Goal: Task Accomplishment & Management: Complete application form

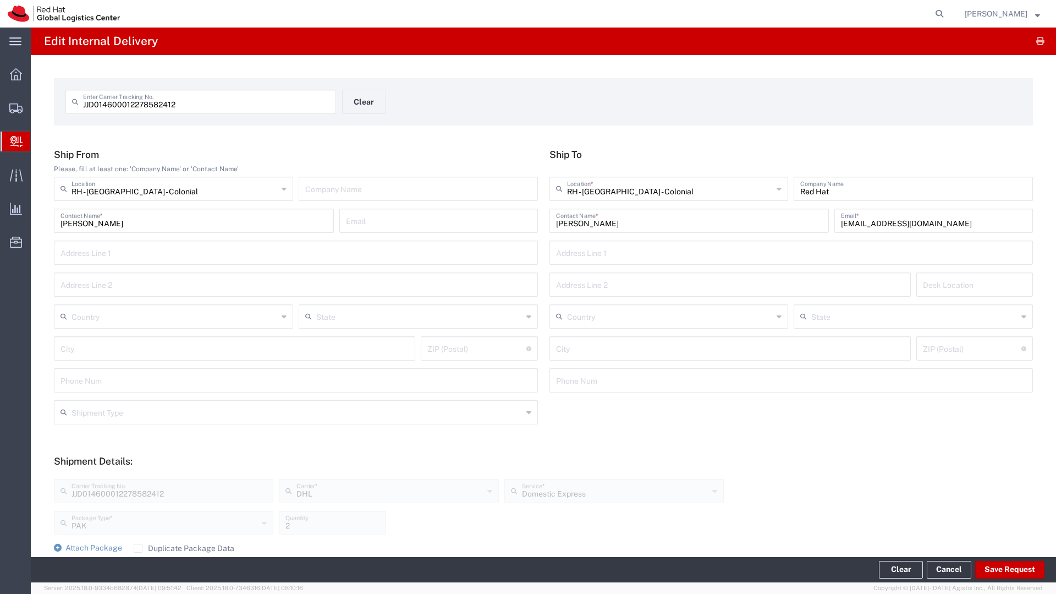
scroll to position [149, 0]
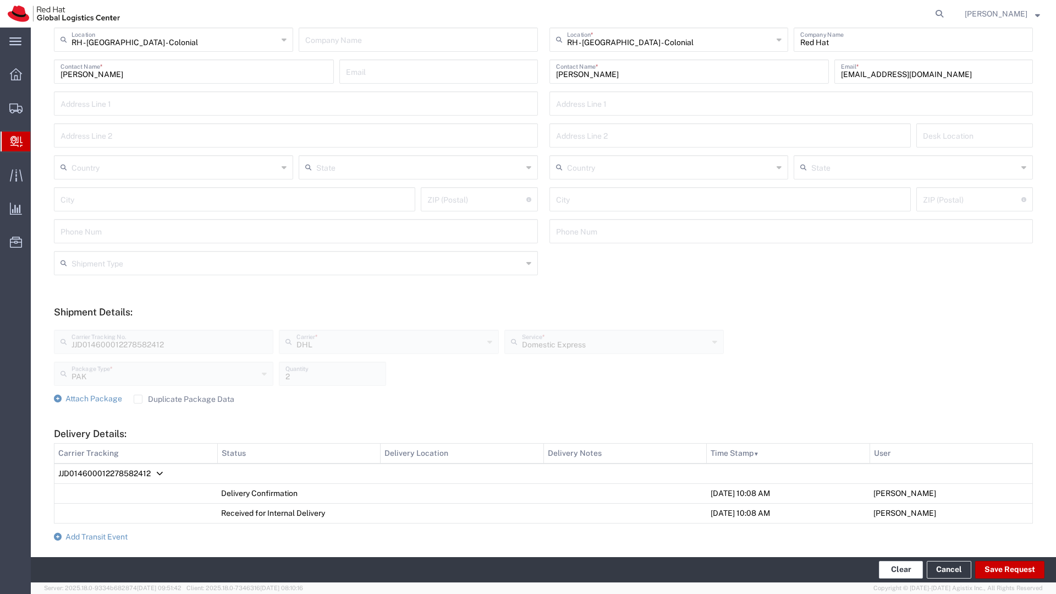
click at [901, 572] on button "Clear" at bounding box center [901, 570] width 44 height 18
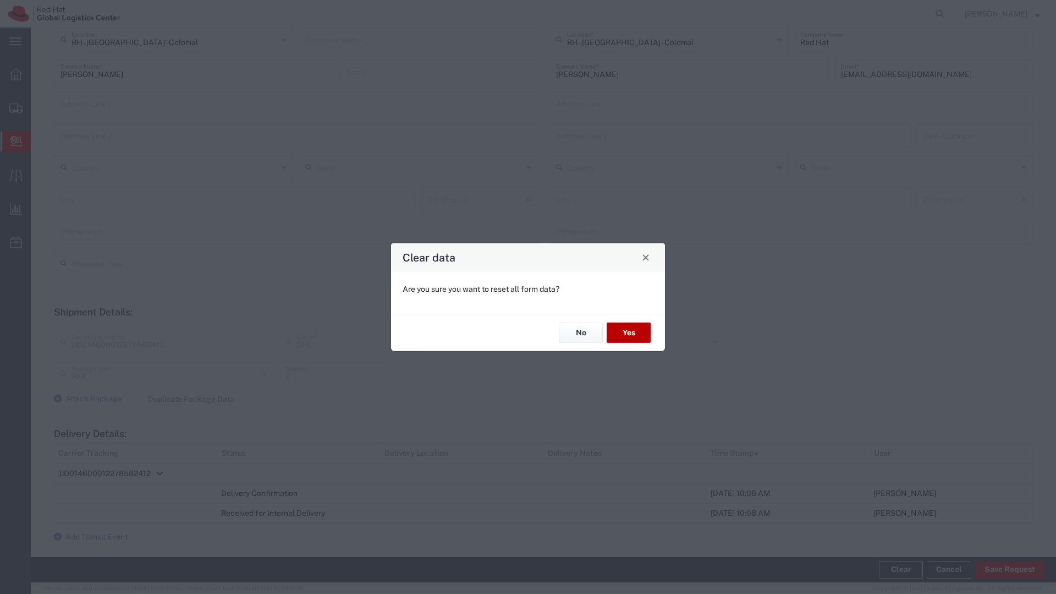
click at [610, 334] on button "Yes" at bounding box center [629, 332] width 44 height 20
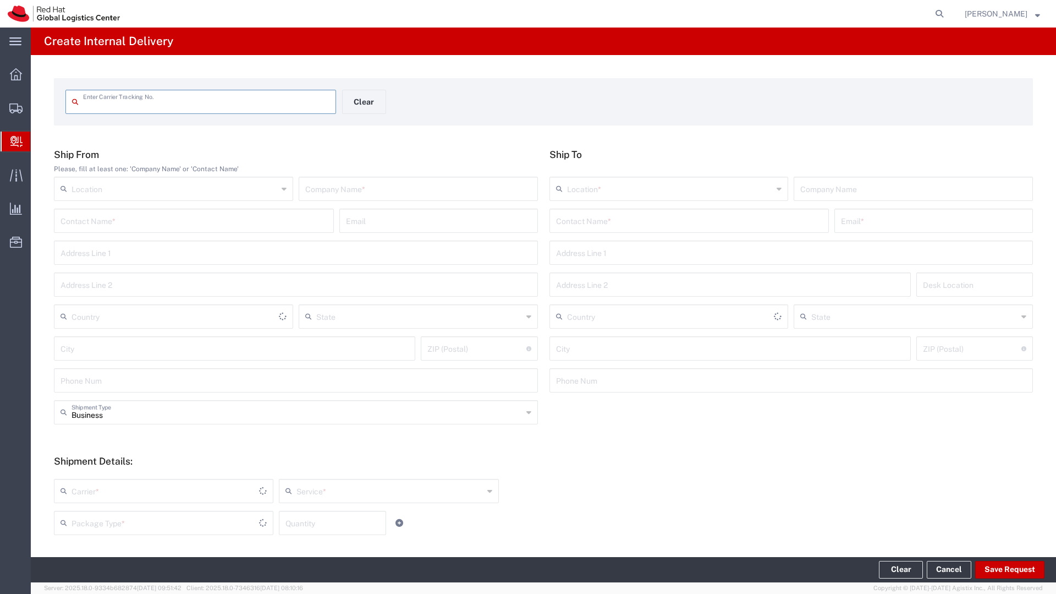
click at [78, 107] on icon at bounding box center [77, 102] width 11 height 18
click at [91, 103] on input "text" at bounding box center [206, 100] width 247 height 19
type input "42172408021"
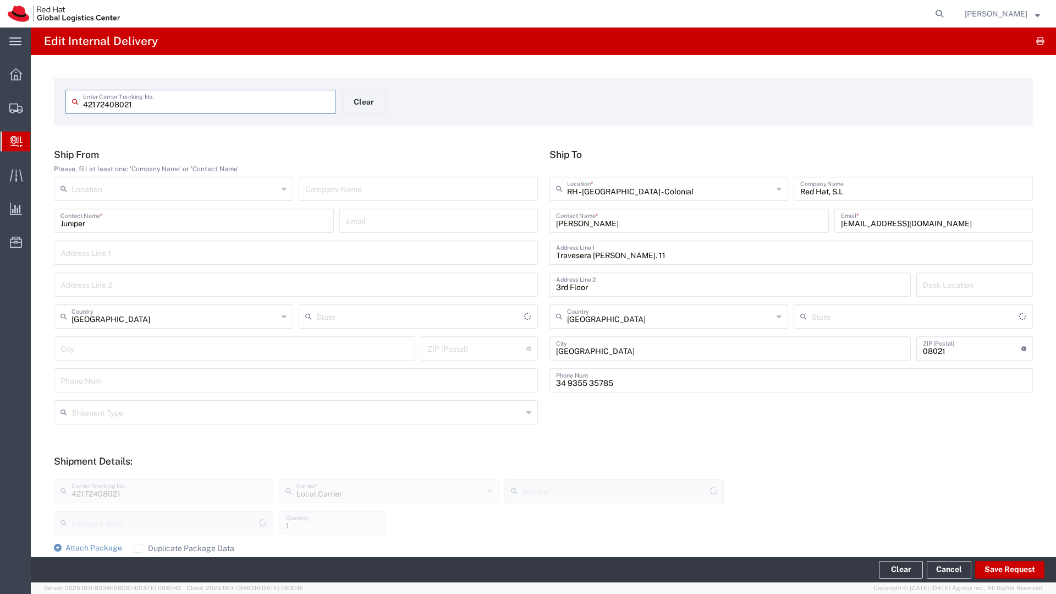
type input "Your Packaging"
type input "Local_Ground"
click at [370, 98] on button "Clear" at bounding box center [364, 102] width 44 height 24
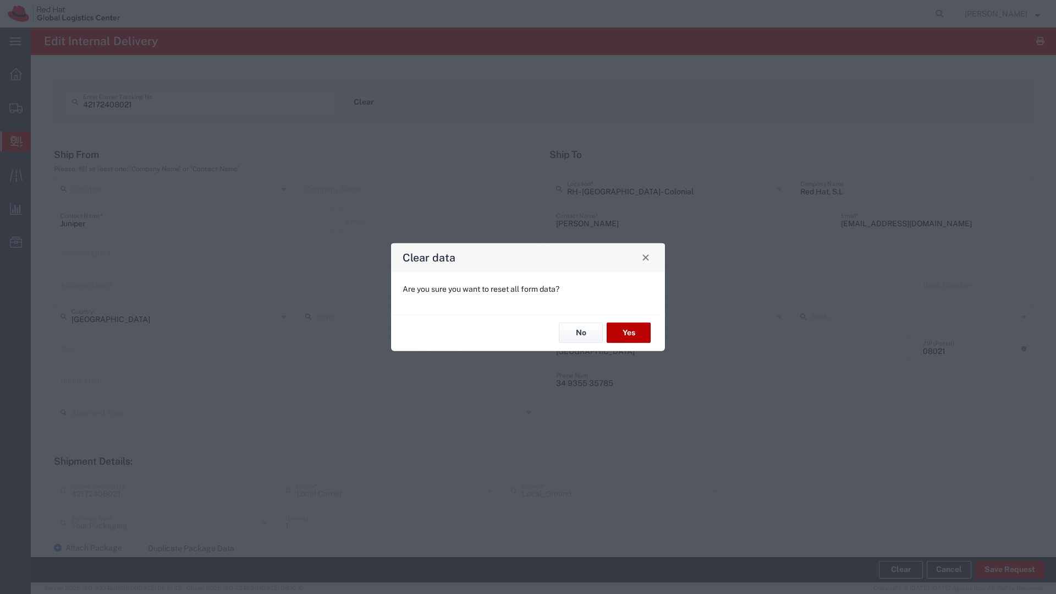
click at [639, 337] on button "Yes" at bounding box center [629, 332] width 44 height 20
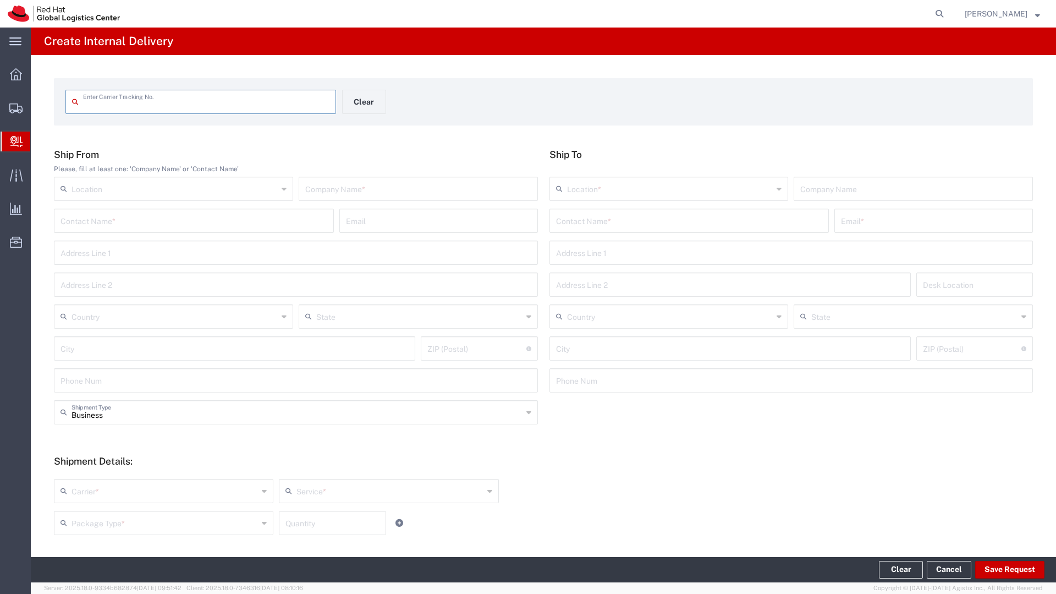
click at [142, 104] on input "text" at bounding box center [206, 100] width 247 height 19
type input "27614991001"
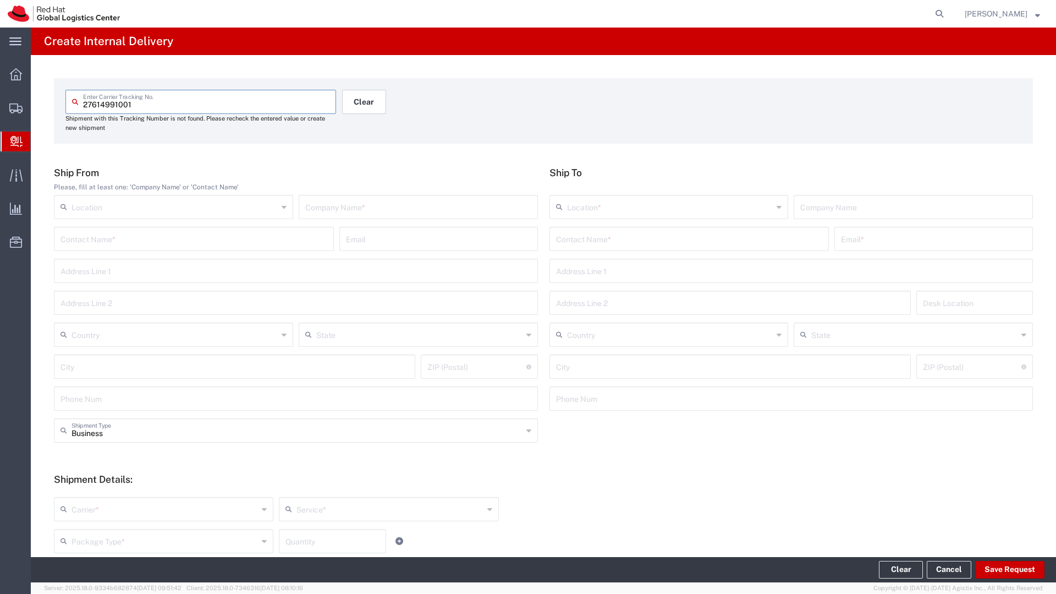
click at [360, 102] on button "Clear" at bounding box center [364, 102] width 44 height 24
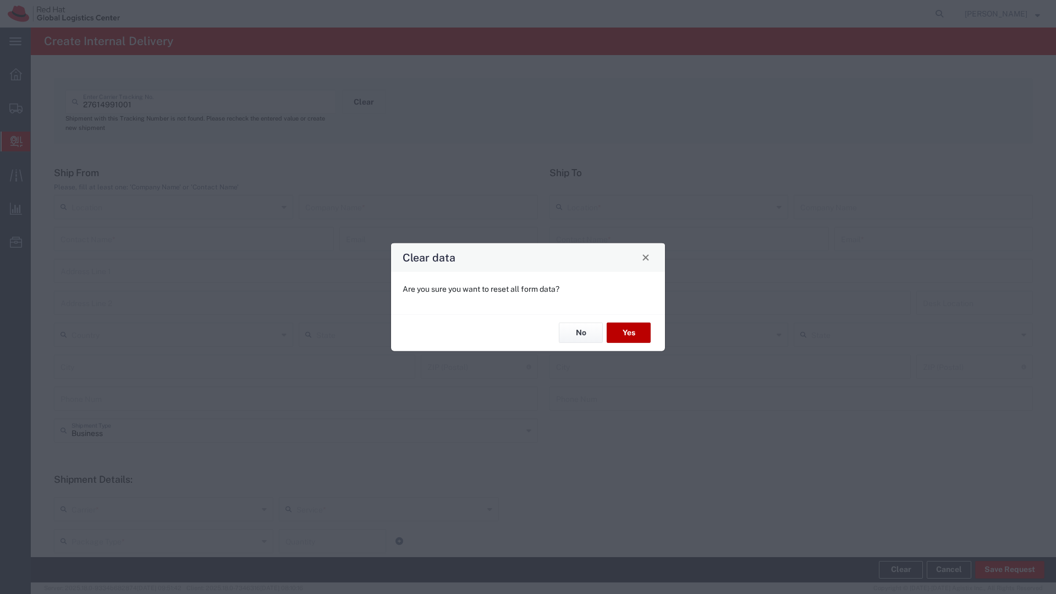
click at [622, 336] on button "Yes" at bounding box center [629, 332] width 44 height 20
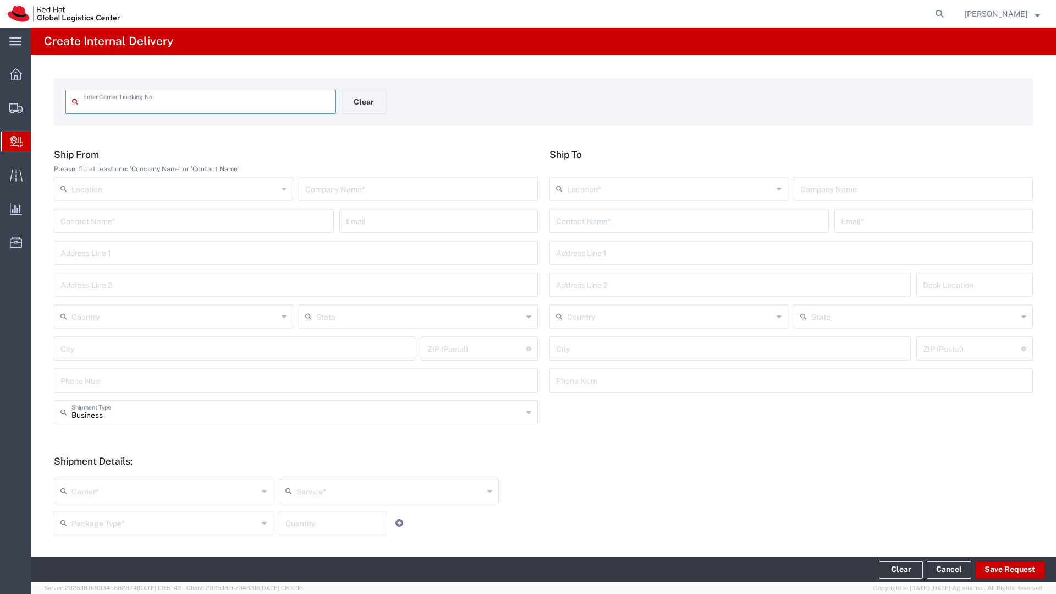
click at [158, 97] on input "text" at bounding box center [206, 100] width 247 height 19
type input "42172408021"
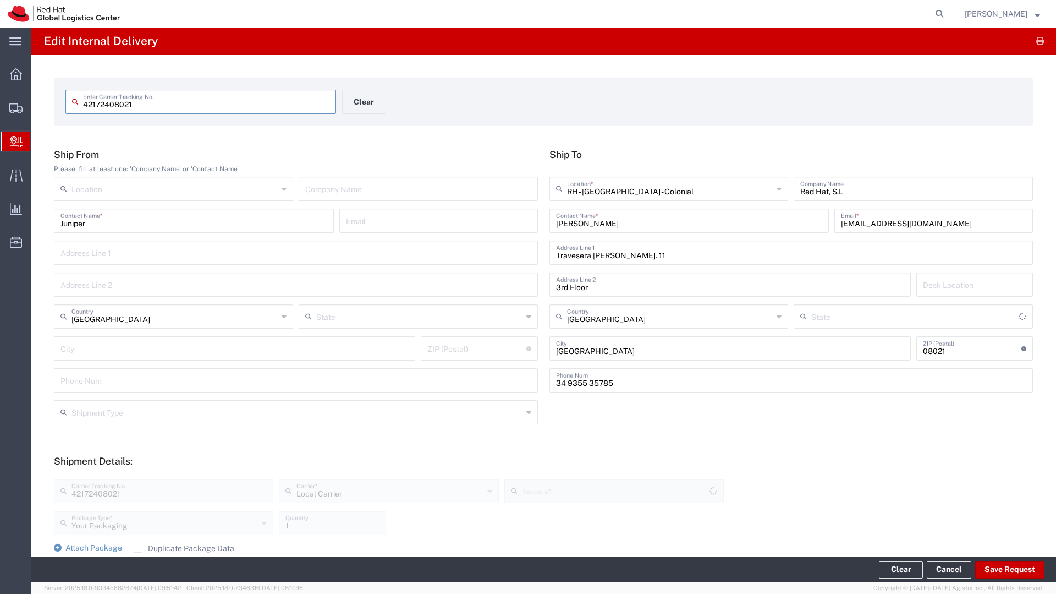
type input "Local_Ground"
click at [573, 223] on input "[PERSON_NAME]" at bounding box center [689, 219] width 267 height 19
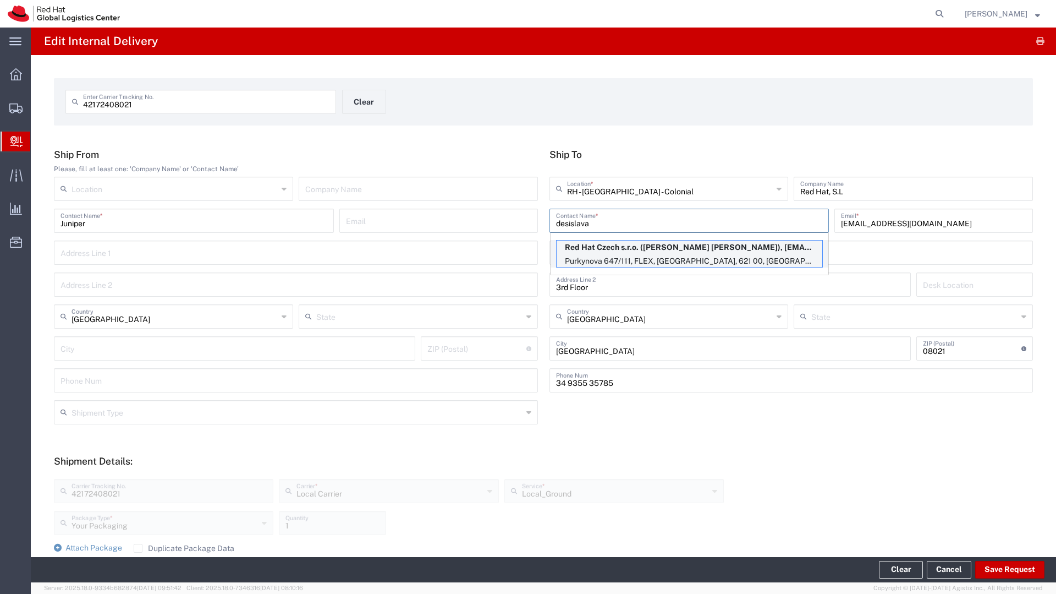
type input "desislava"
click at [644, 258] on p "Purkynova 647/111, FLEX, [GEOGRAPHIC_DATA], 621 00, [GEOGRAPHIC_DATA]" at bounding box center [690, 261] width 266 height 14
type input "RH - [GEOGRAPHIC_DATA] [GEOGRAPHIC_DATA] - B"
type input "Red Hat Czech s.r.o."
type input "[PERSON_NAME] [PERSON_NAME]"
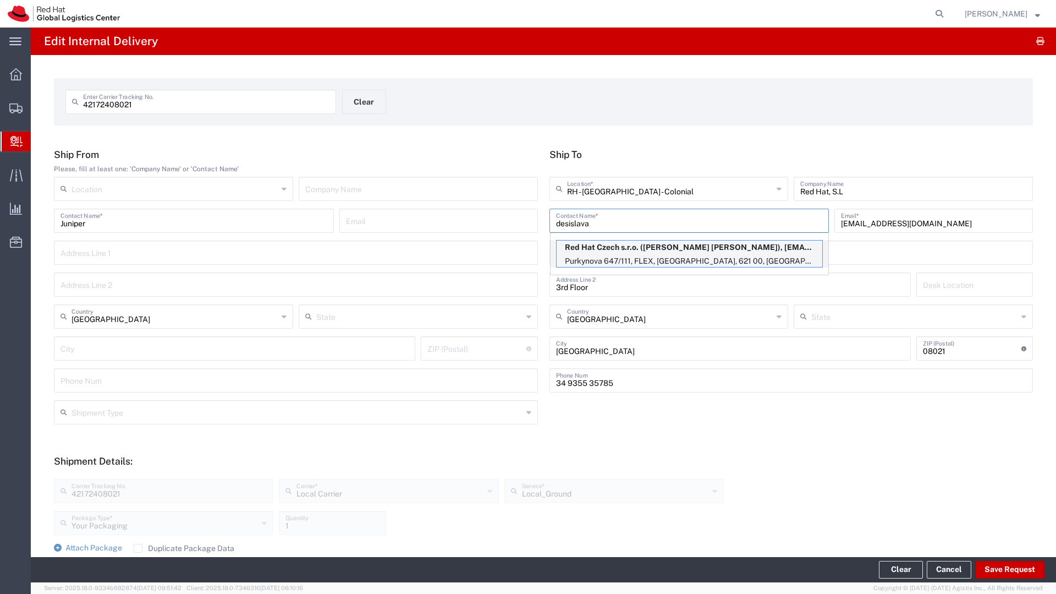
type input "[EMAIL_ADDRESS][DOMAIN_NAME]"
type input "Purkynova 647/111"
type input "FLEX"
type input "Czechia"
type input "[GEOGRAPHIC_DATA]"
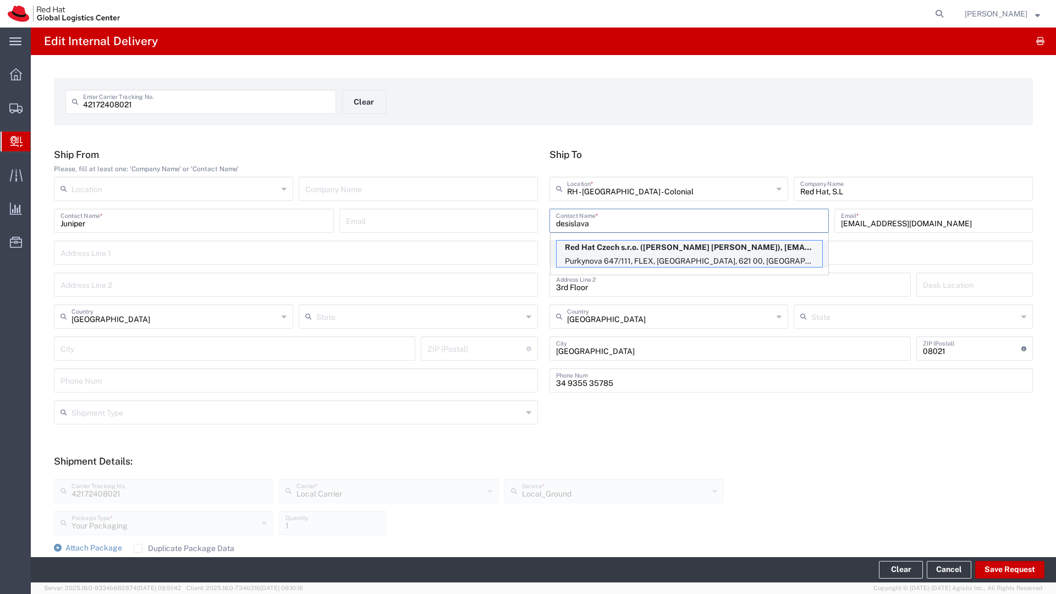
type input "621 00"
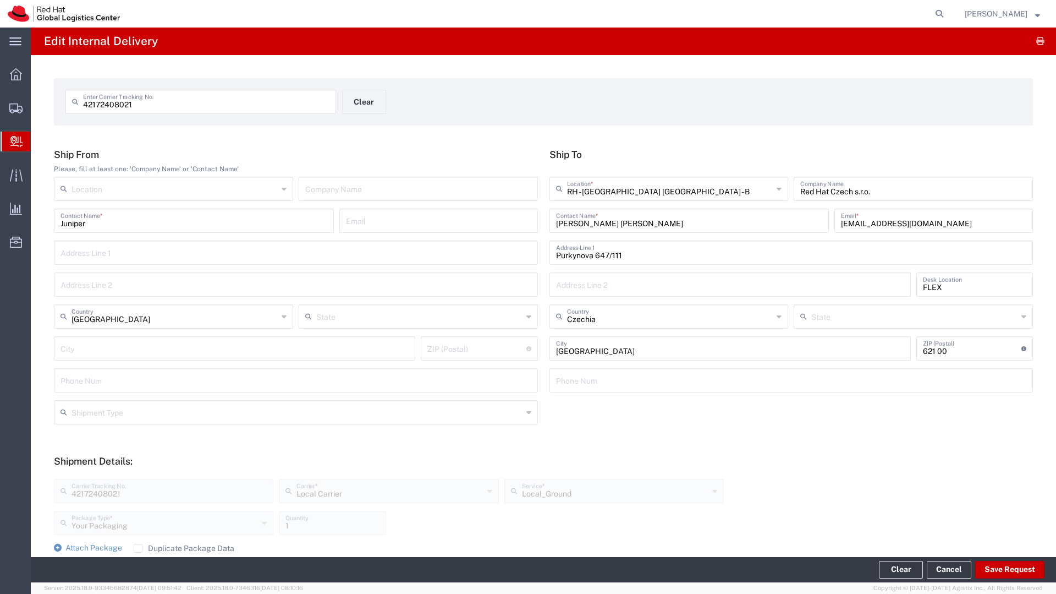
click at [777, 189] on icon at bounding box center [779, 189] width 5 height 18
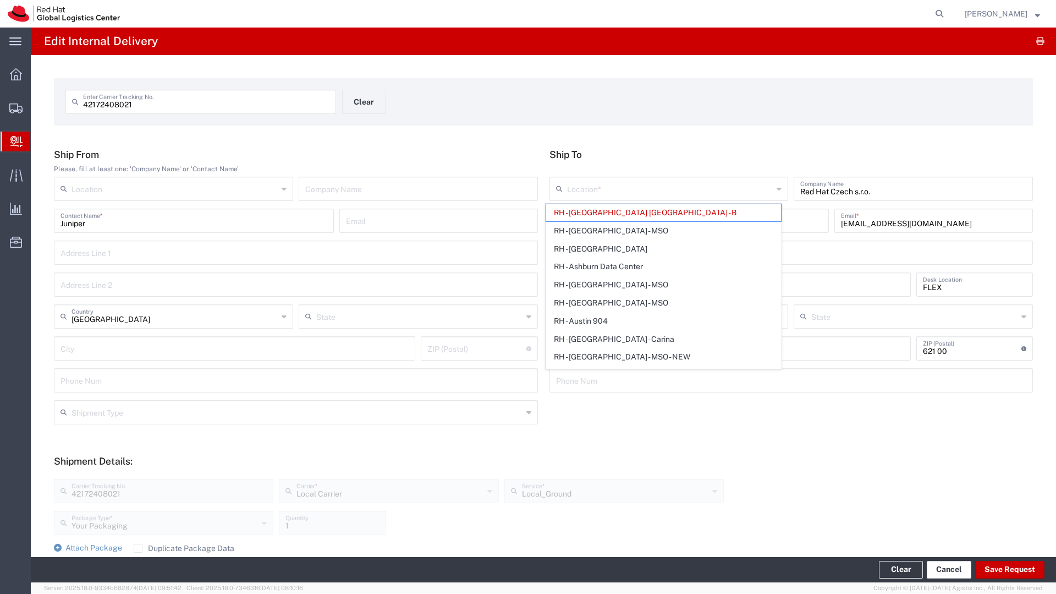
click at [948, 567] on link "Cancel" at bounding box center [949, 570] width 45 height 18
type input "RH - [GEOGRAPHIC_DATA] [GEOGRAPHIC_DATA] - B"
